Goal: Use online tool/utility: Use online tool/utility

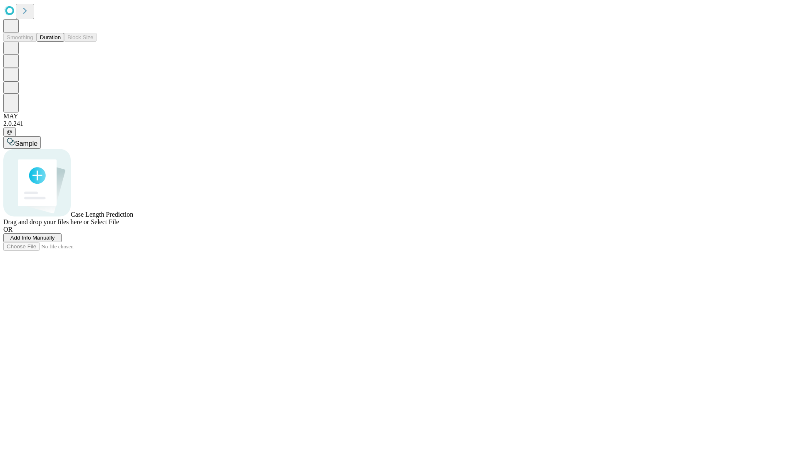
click at [61, 42] on button "Duration" at bounding box center [50, 37] width 27 height 9
click at [55, 241] on span "Add Info Manually" at bounding box center [32, 237] width 45 height 6
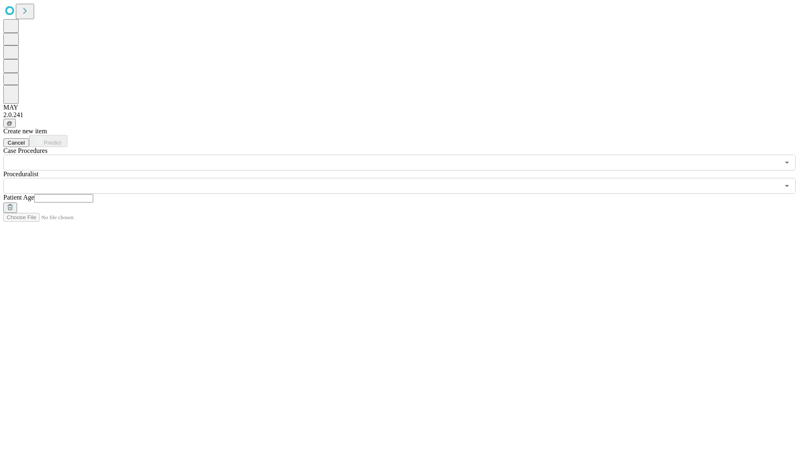
click at [93, 194] on input "text" at bounding box center [63, 198] width 59 height 8
type input "**"
click at [405, 178] on input "text" at bounding box center [391, 186] width 776 height 16
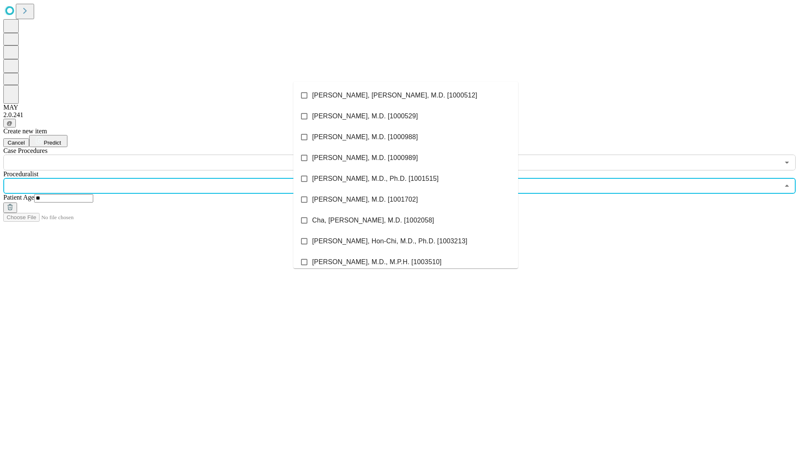
click at [406, 95] on li "[PERSON_NAME], [PERSON_NAME], M.D. [1000512]" at bounding box center [405, 95] width 225 height 21
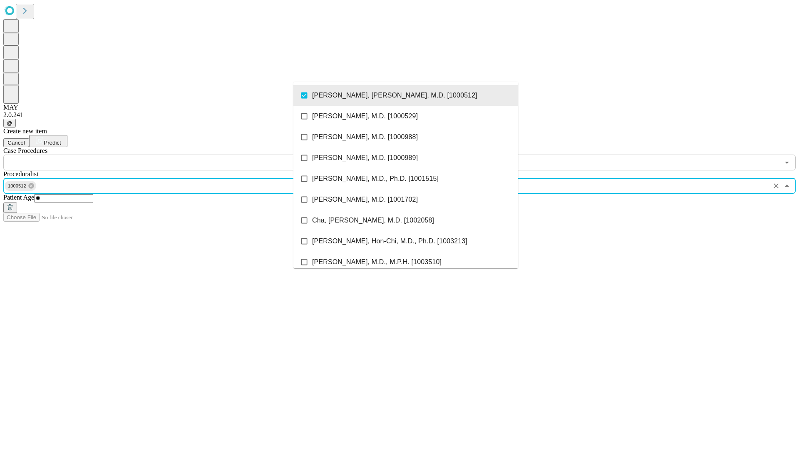
click at [175, 154] on input "text" at bounding box center [391, 162] width 776 height 16
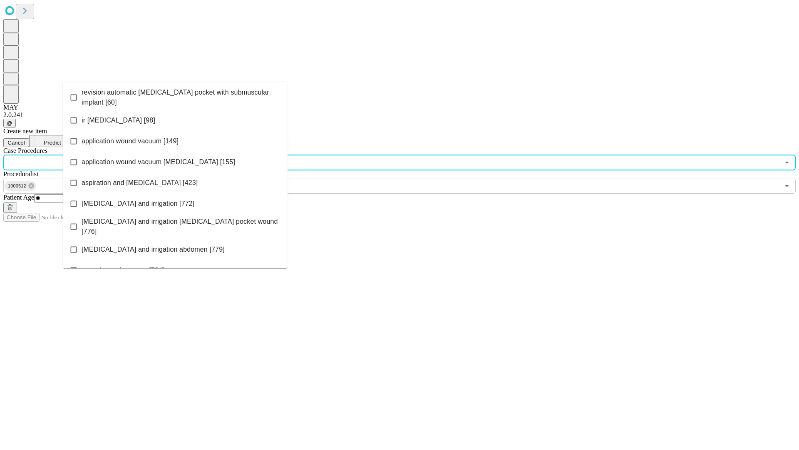
click at [175, 95] on span "revision automatic [MEDICAL_DATA] pocket with submuscular implant [60]" at bounding box center [181, 97] width 199 height 20
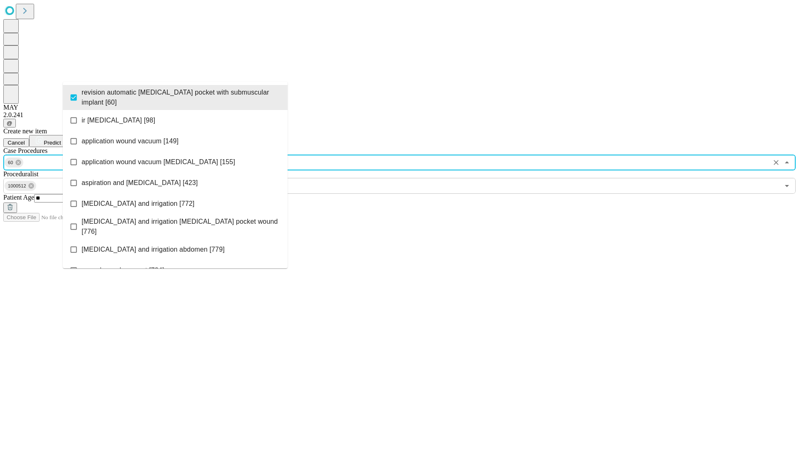
click at [61, 139] on span "Predict" at bounding box center [52, 142] width 17 height 6
